Goal: Information Seeking & Learning: Learn about a topic

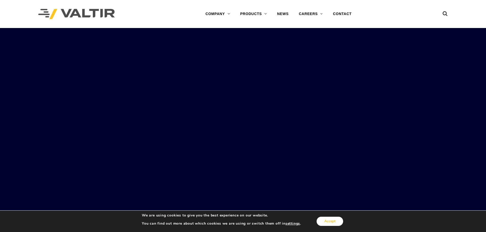
click at [331, 222] on button "Accept" at bounding box center [329, 221] width 27 height 9
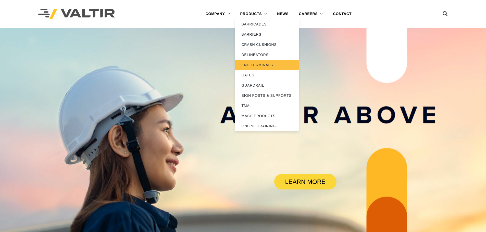
click at [259, 63] on link "END TERMINALS" at bounding box center [267, 65] width 64 height 10
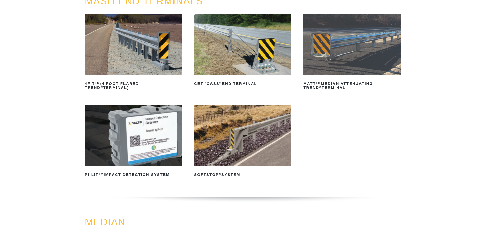
scroll to position [76, 0]
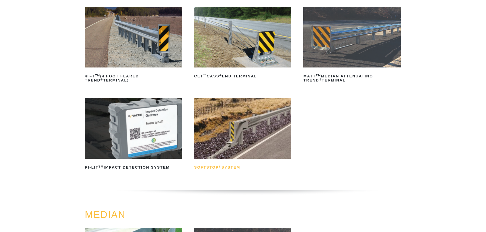
click at [213, 166] on h2 "SoftStop ® System" at bounding box center [242, 167] width 97 height 8
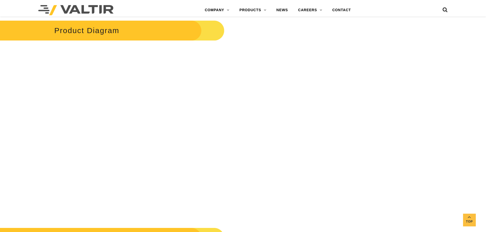
scroll to position [459, 0]
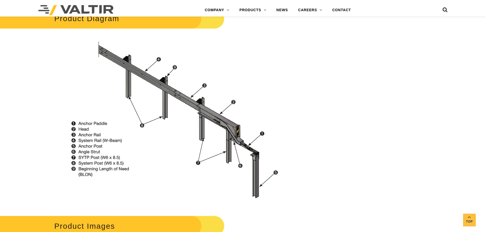
click at [85, 146] on img at bounding box center [182, 120] width 256 height 171
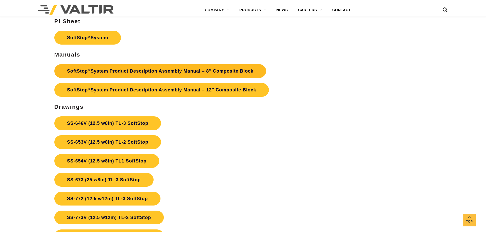
scroll to position [1861, 0]
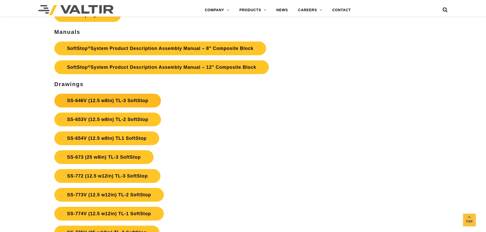
click at [98, 99] on link "SS-646V (12.5 w8in) TL-3 SoftStop" at bounding box center [107, 101] width 107 height 14
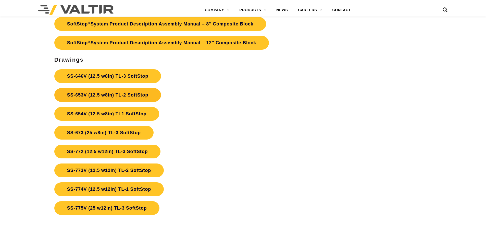
scroll to position [1861, 0]
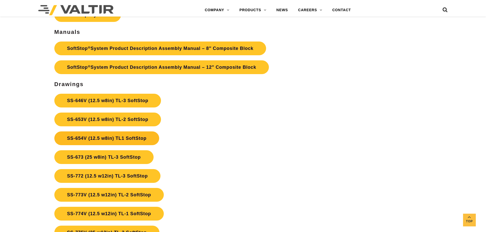
click at [132, 138] on link "SS-654V (12.5 w8in) TL1 SoftStop" at bounding box center [106, 139] width 105 height 14
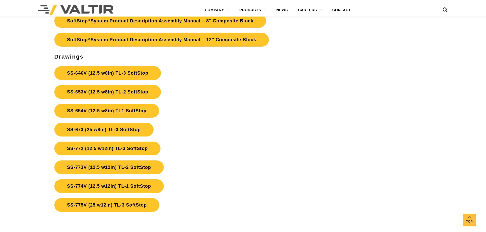
scroll to position [1912, 0]
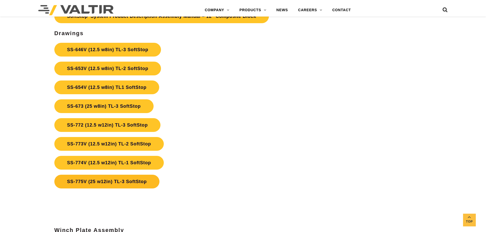
click at [110, 181] on link "SS-775V (25 w12in) TL-3 SoftStop" at bounding box center [106, 182] width 105 height 14
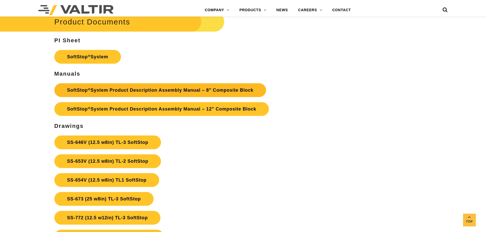
scroll to position [1810, 0]
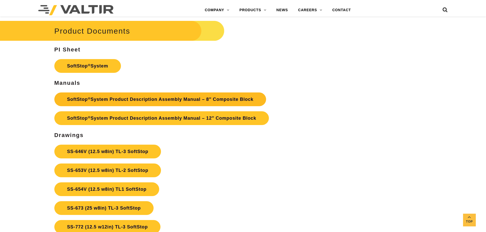
click at [118, 98] on link "SoftStop ® System Product Description Assembly Manual – 8″ Composite Block" at bounding box center [160, 100] width 212 height 14
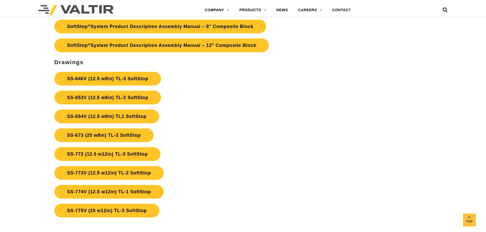
scroll to position [1912, 0]
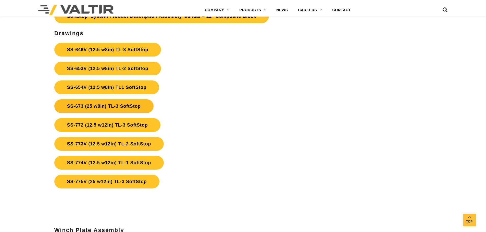
click at [114, 107] on link "SS-673 (25 w8in) TL-3 SoftStop" at bounding box center [103, 106] width 99 height 14
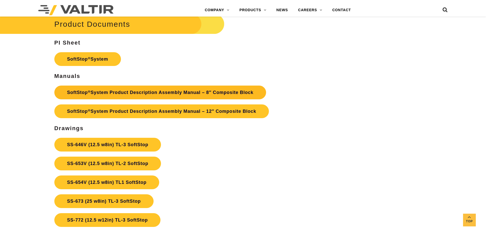
scroll to position [1810, 0]
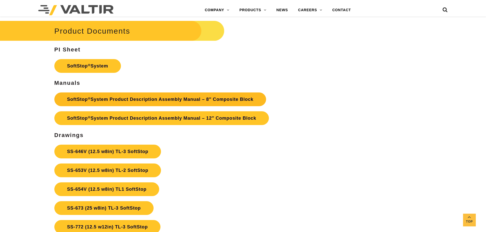
click at [115, 98] on link "SoftStop ® System Product Description Assembly Manual – 8″ Composite Block" at bounding box center [160, 100] width 212 height 14
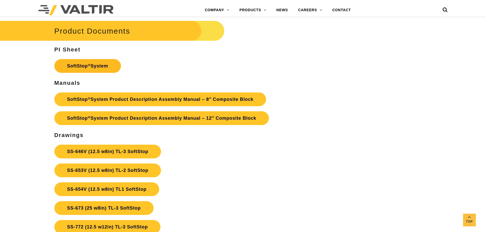
click at [100, 64] on link "SoftStop ® System" at bounding box center [87, 66] width 67 height 14
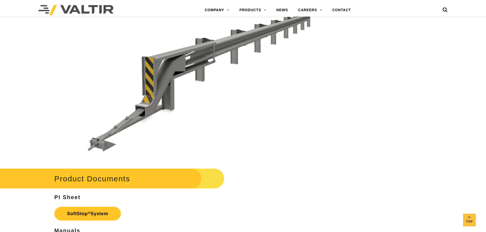
scroll to position [1606, 0]
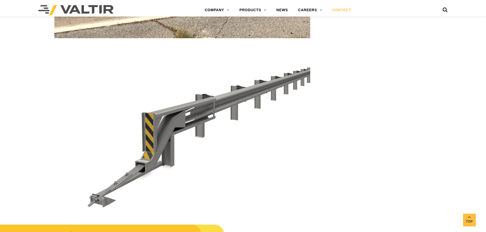
click at [337, 8] on link "CONTACT" at bounding box center [341, 10] width 29 height 10
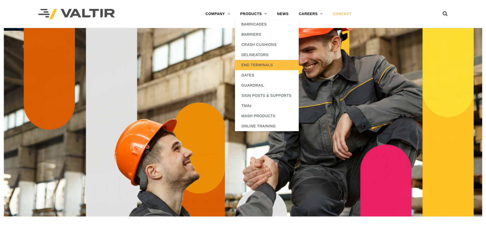
click at [263, 64] on link "END TERMINALS" at bounding box center [267, 65] width 64 height 10
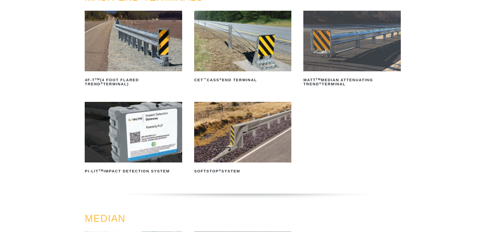
scroll to position [76, 0]
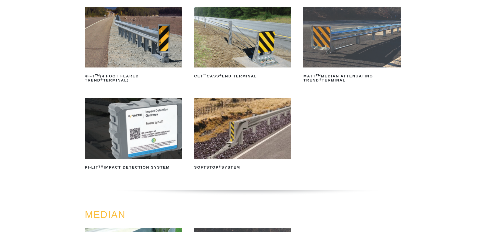
click at [238, 134] on img at bounding box center [242, 128] width 97 height 61
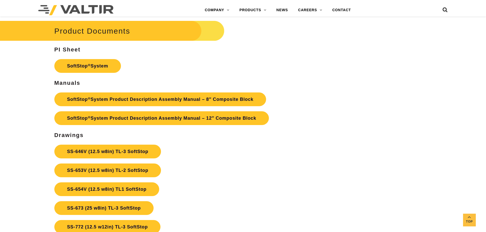
scroll to position [1886, 0]
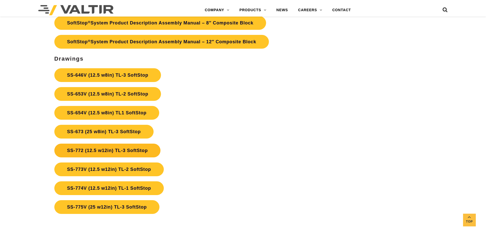
click at [103, 150] on link "SS-772 (12.5 w12in) TL-3 SoftStop" at bounding box center [107, 151] width 106 height 14
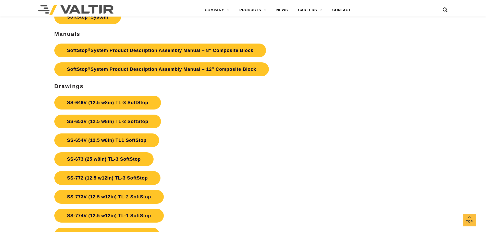
scroll to position [1835, 0]
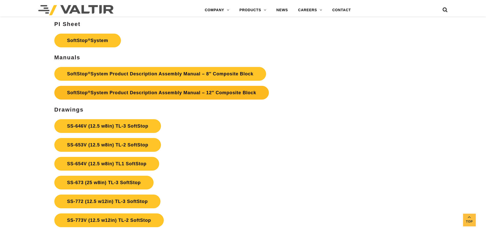
click at [100, 91] on link "SoftStop ® System Product Description Assembly Manual – 12″ Composite Block" at bounding box center [161, 93] width 214 height 14
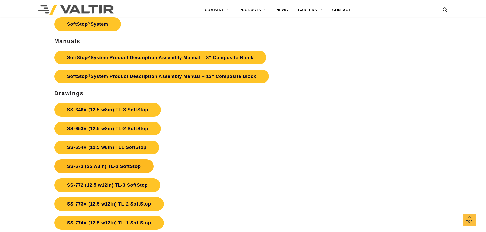
scroll to position [1861, 0]
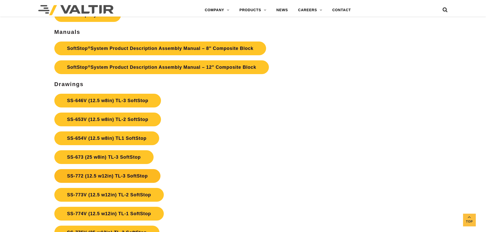
click at [110, 177] on link "SS-772 (12.5 w12in) TL-3 SoftStop" at bounding box center [107, 176] width 106 height 14
